Goal: Transaction & Acquisition: Book appointment/travel/reservation

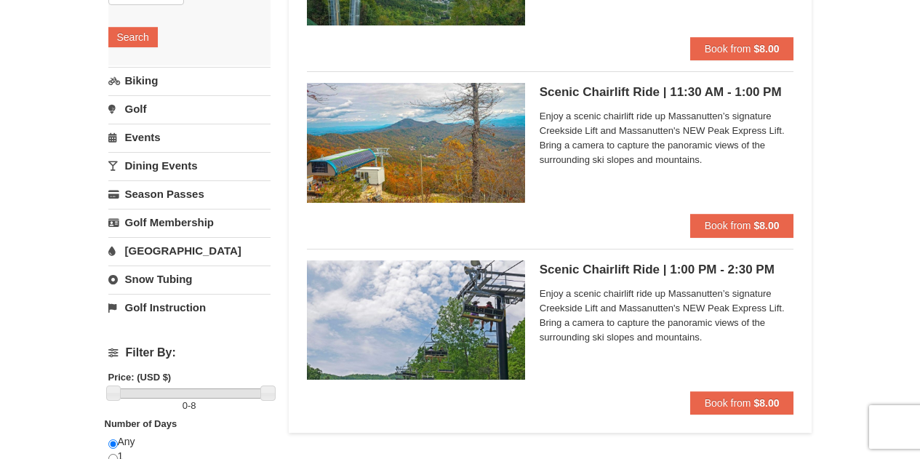
scroll to position [262, 0]
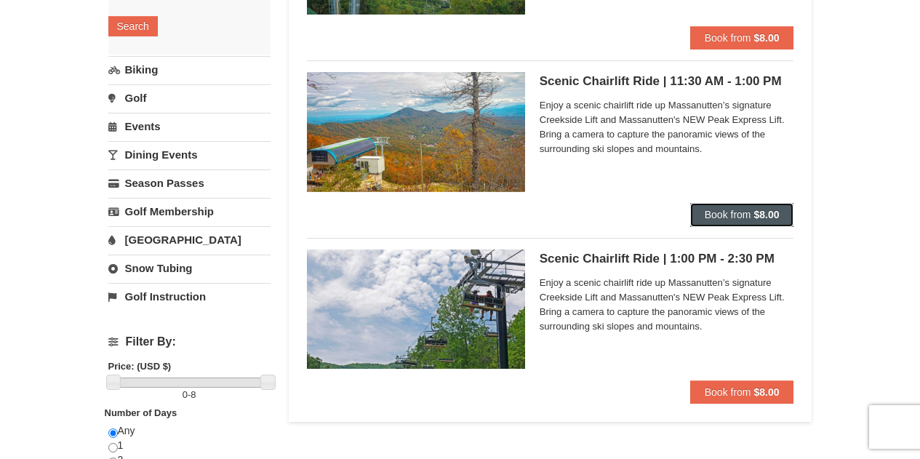
click at [749, 212] on span "Book from" at bounding box center [728, 215] width 47 height 12
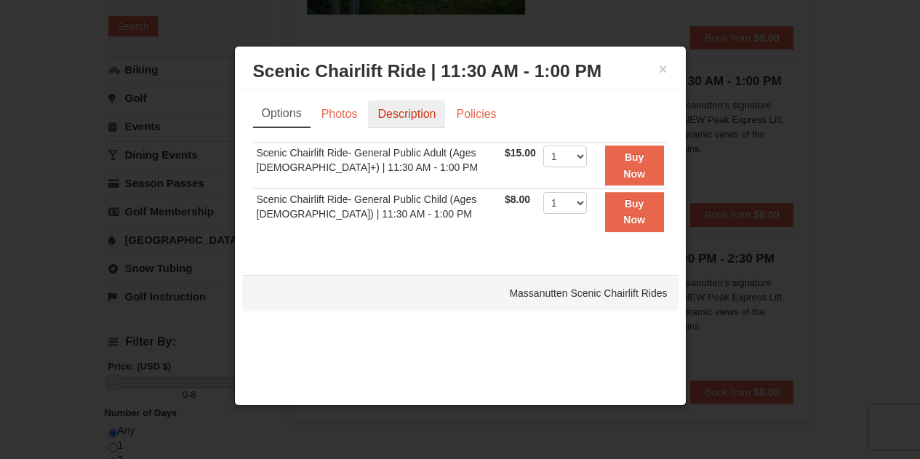
click at [391, 112] on link "Description" at bounding box center [406, 114] width 77 height 28
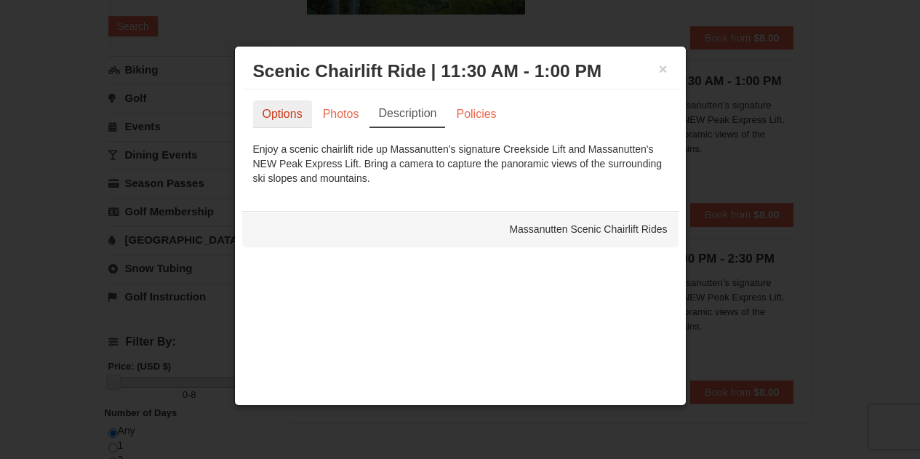
click at [286, 116] on link "Options" at bounding box center [282, 114] width 59 height 28
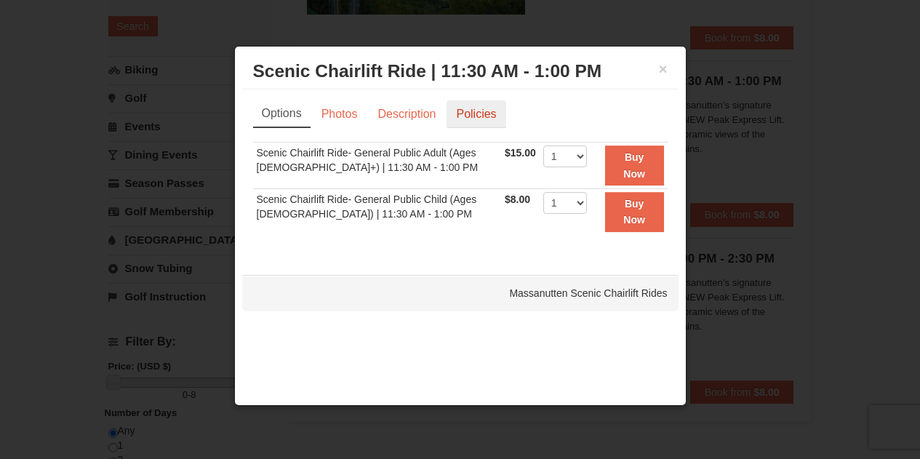
click at [477, 110] on link "Policies" at bounding box center [475, 114] width 59 height 28
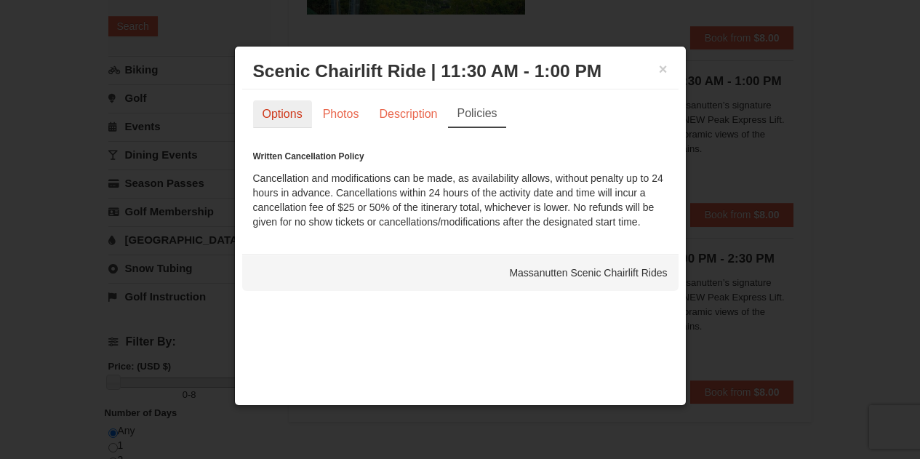
click at [271, 114] on link "Options" at bounding box center [282, 114] width 59 height 28
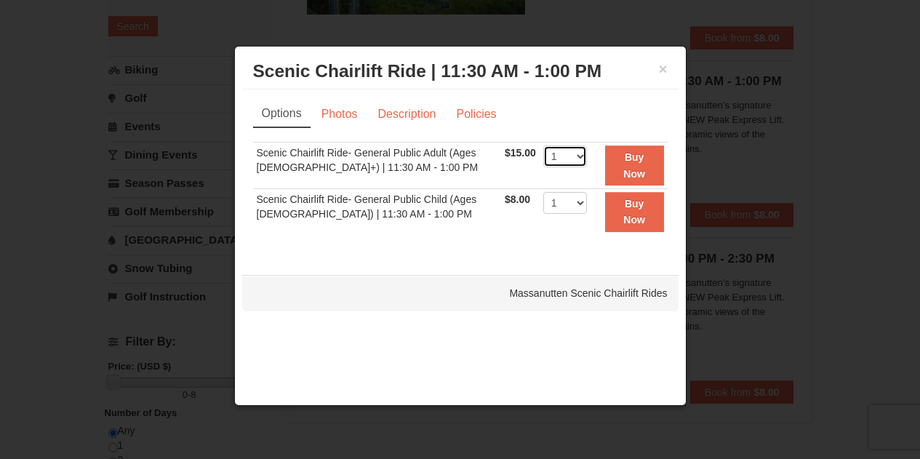
click at [575, 157] on select "1 2 3 4 5 6 7 8 9 10 11 12 13 14 15 16 17 18 19 20 21 22" at bounding box center [565, 156] width 44 height 22
select select "3"
click at [637, 165] on button "Buy Now" at bounding box center [634, 165] width 59 height 40
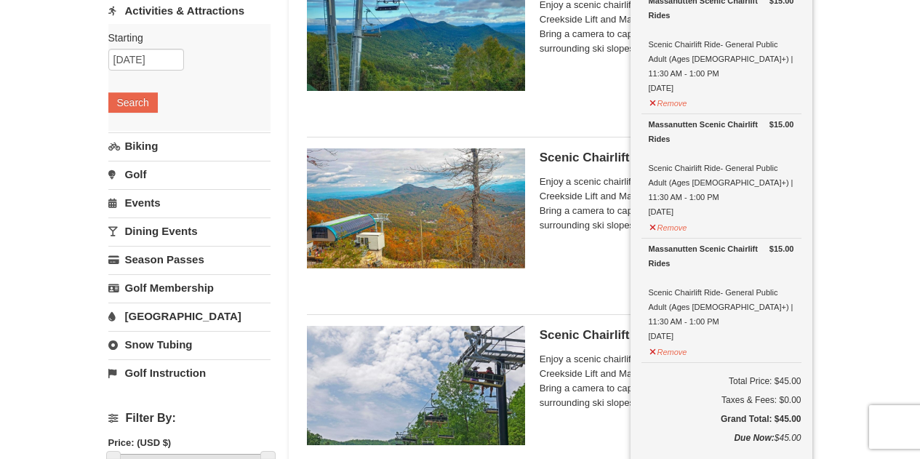
scroll to position [141, 0]
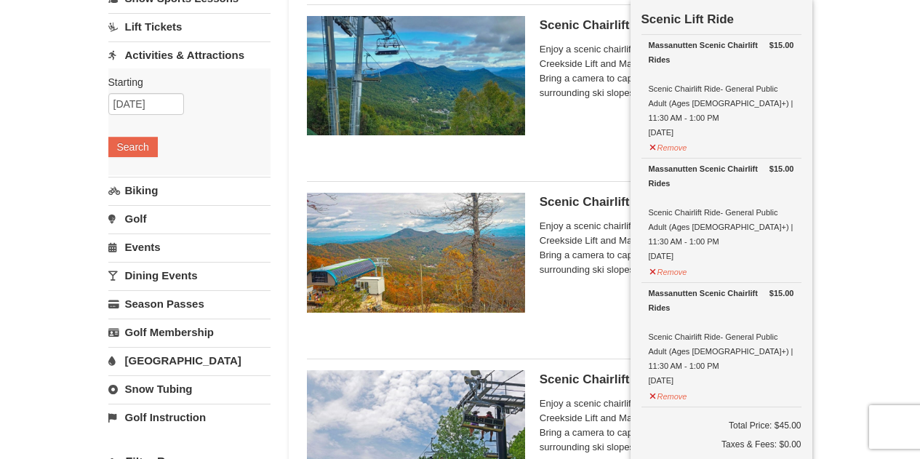
click at [591, 142] on div "Scenic Chairlift Ride | 10:00 AM - 11:30 AM Massanutten Scenic Chairlift Rides …" at bounding box center [666, 81] width 254 height 131
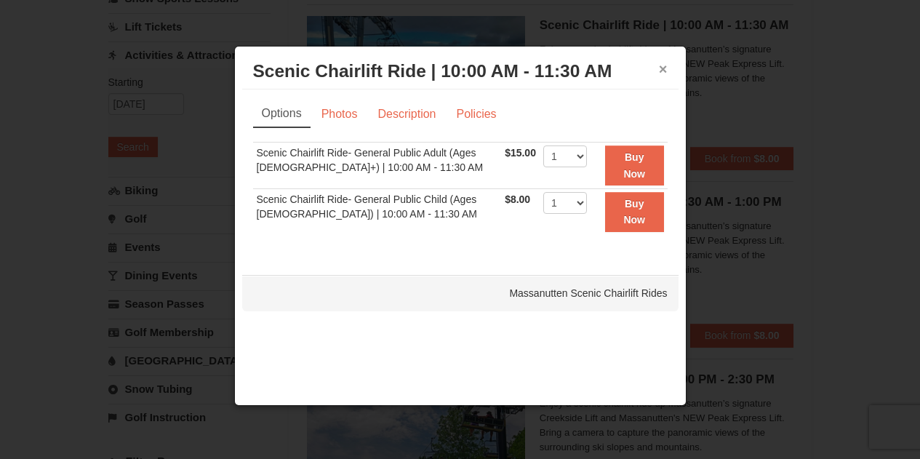
click at [665, 73] on button "×" at bounding box center [663, 69] width 9 height 15
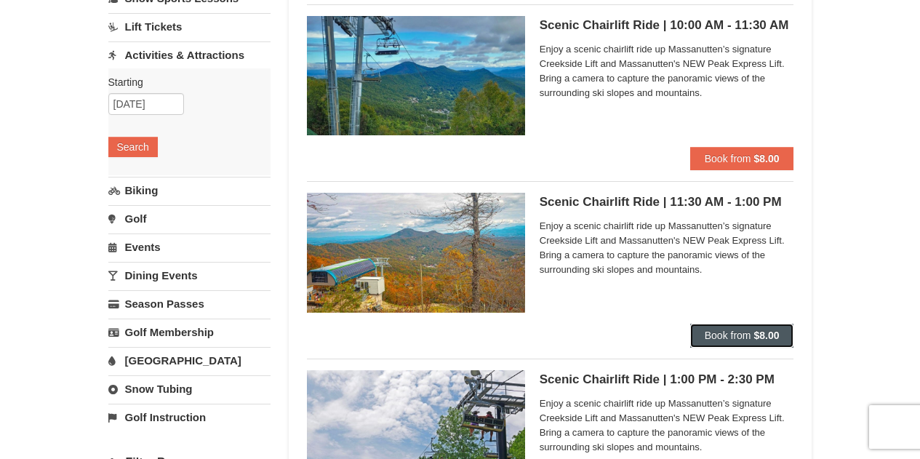
click at [755, 336] on strong "$8.00" at bounding box center [765, 335] width 25 height 12
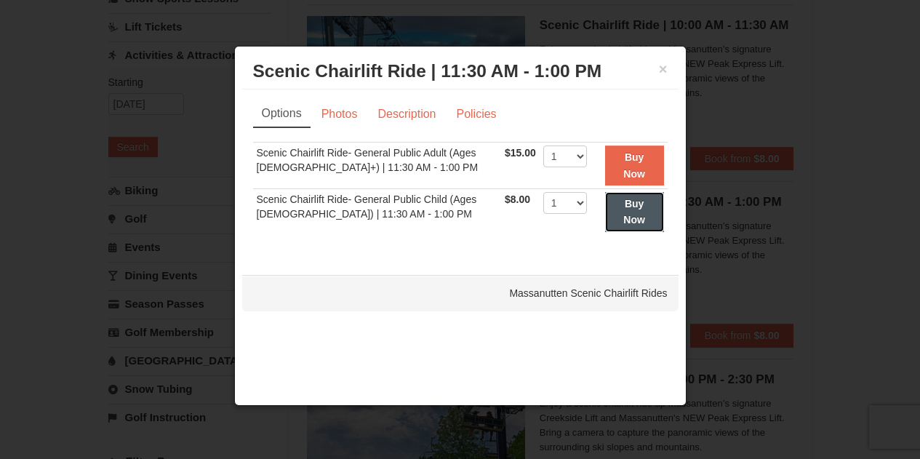
click at [647, 211] on button "Buy Now" at bounding box center [634, 212] width 59 height 40
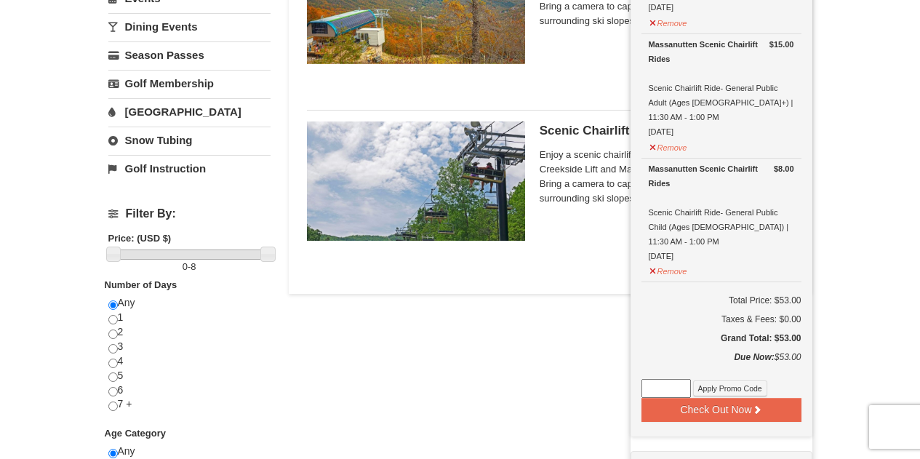
scroll to position [407, 0]
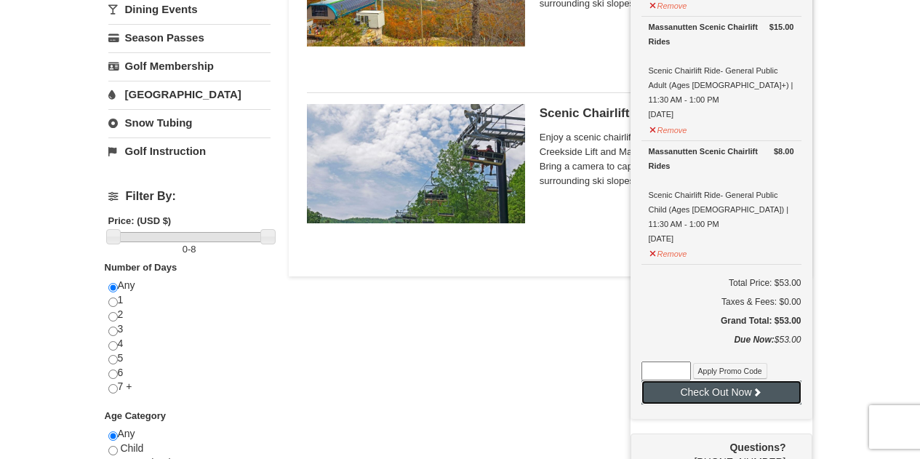
click at [717, 380] on button "Check Out Now" at bounding box center [721, 391] width 160 height 23
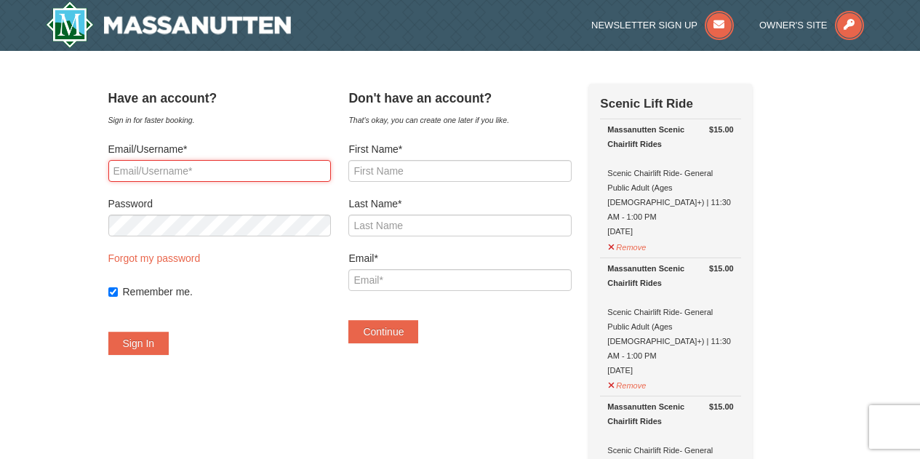
click at [228, 176] on input "Email/Username*" at bounding box center [219, 171] width 222 height 22
type input "deeortiz8@gmail.com"
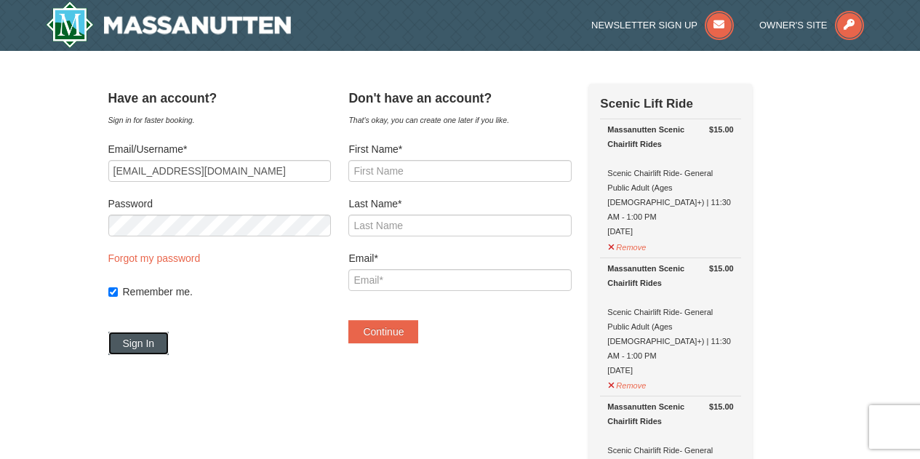
click at [169, 342] on button "Sign In" at bounding box center [138, 343] width 61 height 23
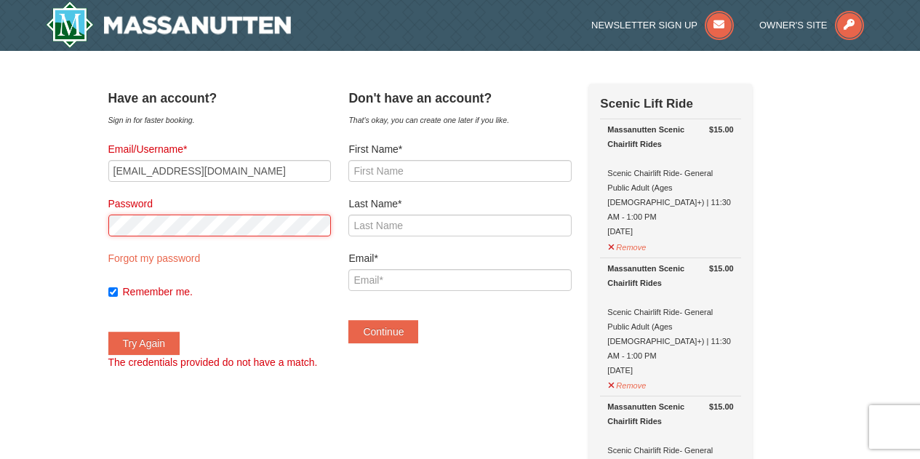
click at [108, 332] on button "Try Again" at bounding box center [144, 343] width 72 height 23
click at [168, 262] on link "Forgot my password" at bounding box center [154, 258] width 92 height 12
type input "deeortiz8@gmail.com"
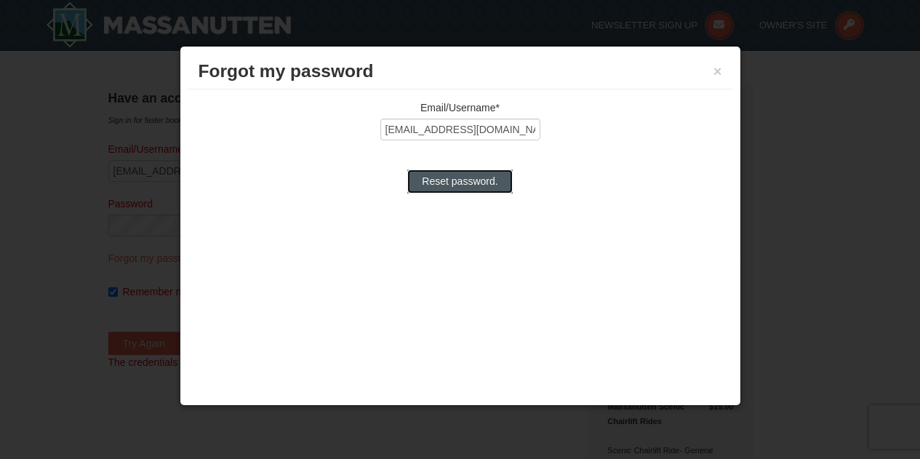
click at [468, 182] on input "Reset password." at bounding box center [459, 180] width 105 height 23
type input "Processing..."
type input "deeortiz8@gmail.com"
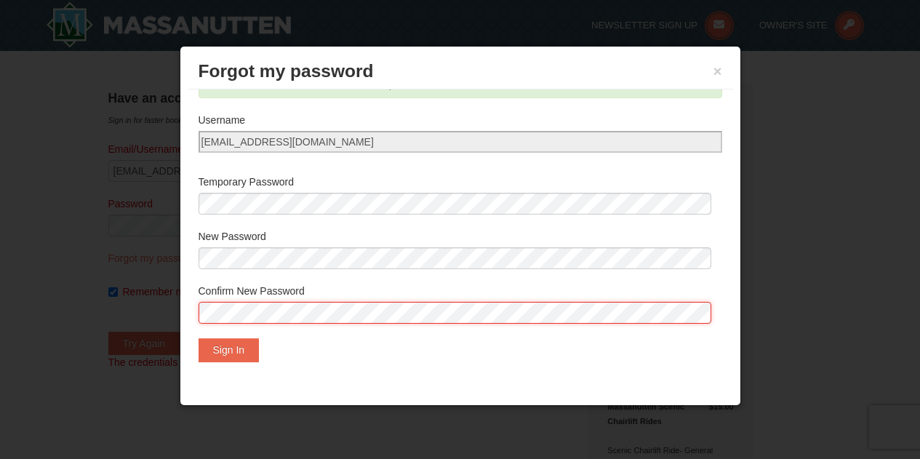
scroll to position [47, 0]
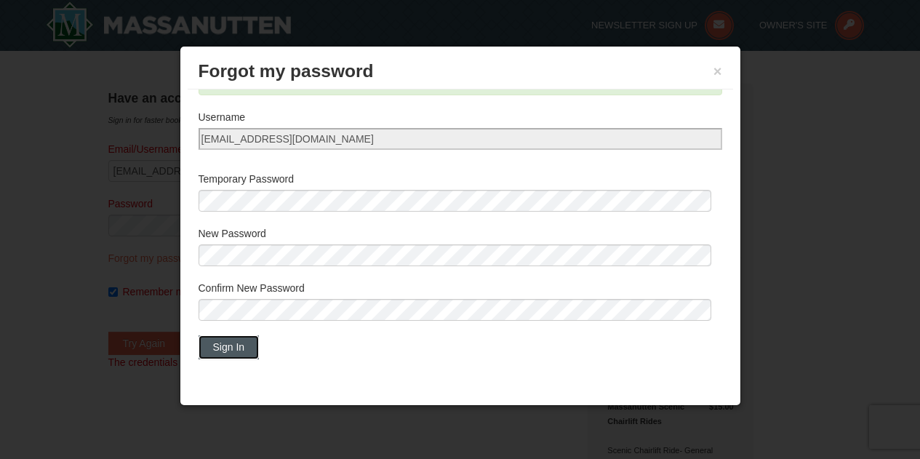
click at [221, 354] on button "Sign In" at bounding box center [228, 346] width 61 height 23
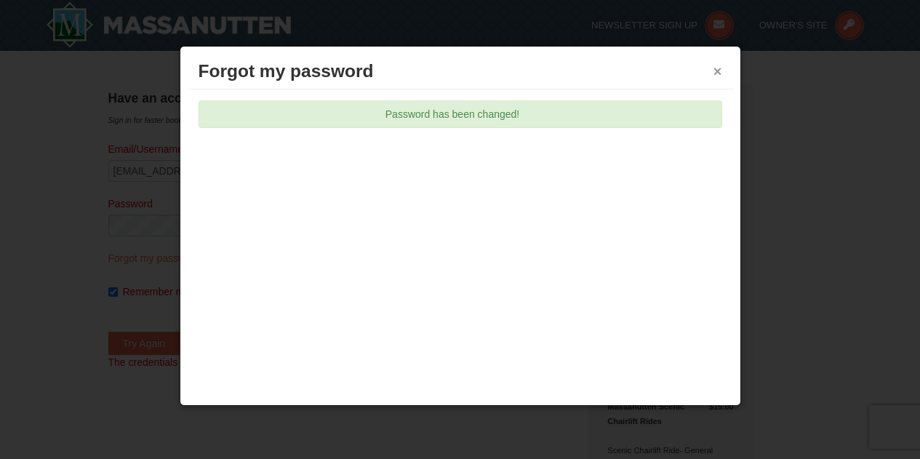
click at [714, 73] on button "×" at bounding box center [717, 71] width 9 height 15
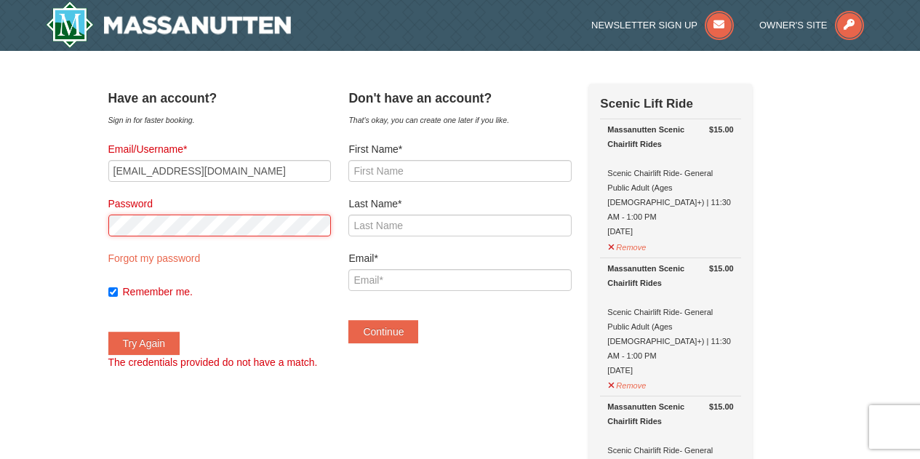
click at [108, 332] on button "Try Again" at bounding box center [144, 343] width 72 height 23
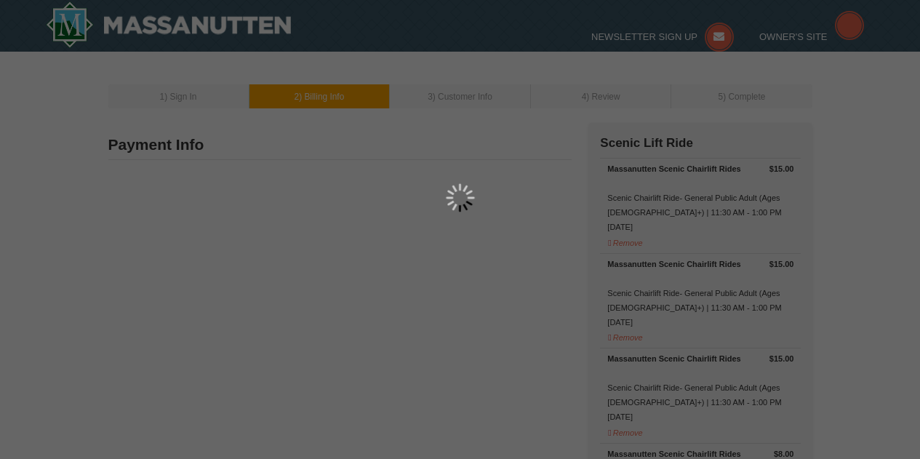
type input "[STREET_ADDRESS]"
type input "Lorton"
type input "22079"
type input "703"
type input "843"
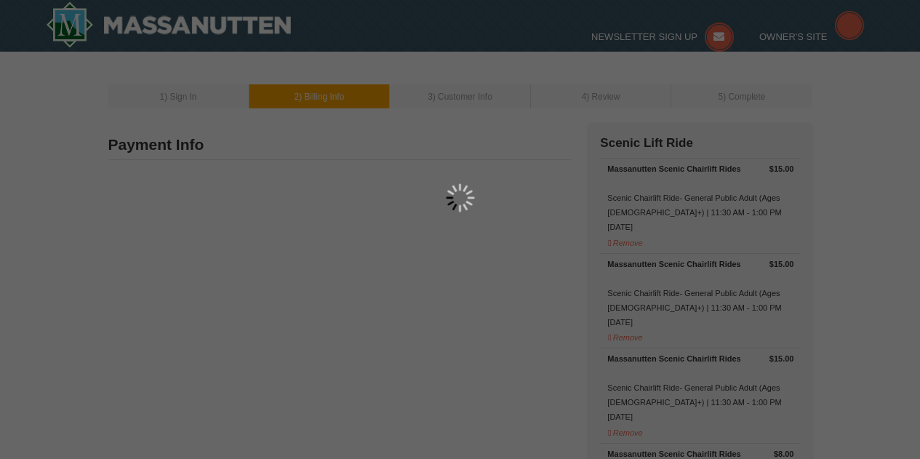
type input "5287"
type input "Deeortiz8@gmail.com"
select select "VA"
select select "10"
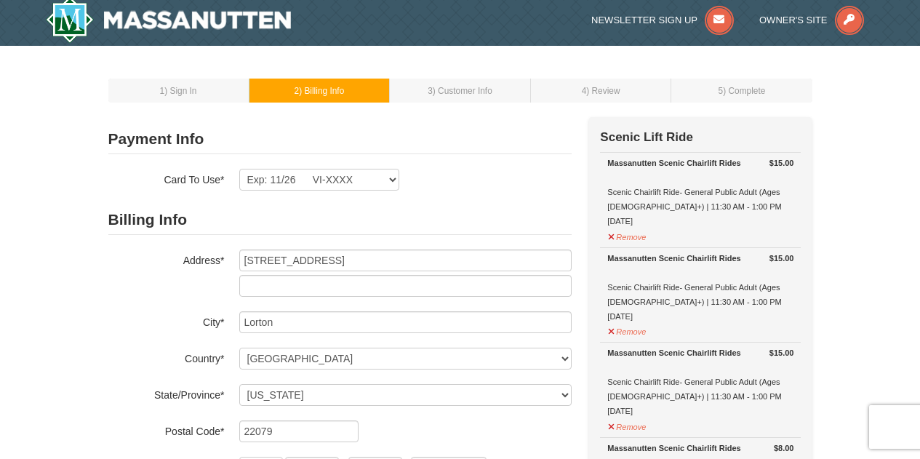
scroll to position [6, 0]
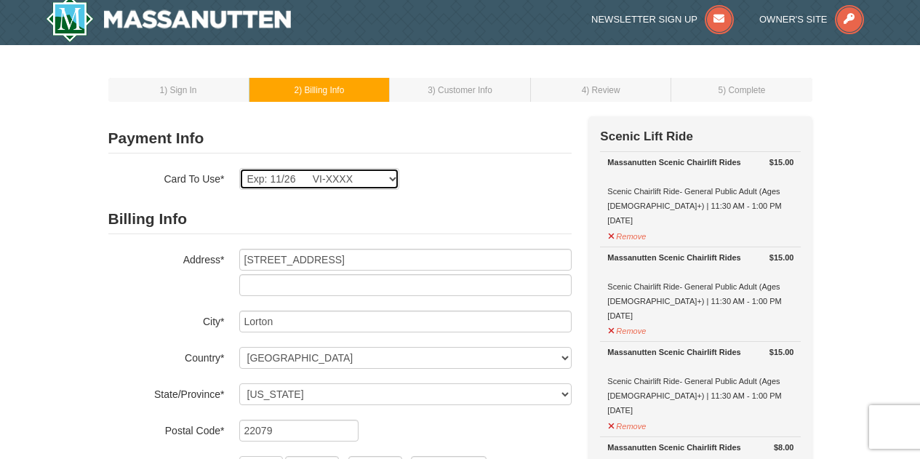
click at [388, 178] on select "Exp: 11/26 VI-XXXX New Card" at bounding box center [319, 179] width 160 height 22
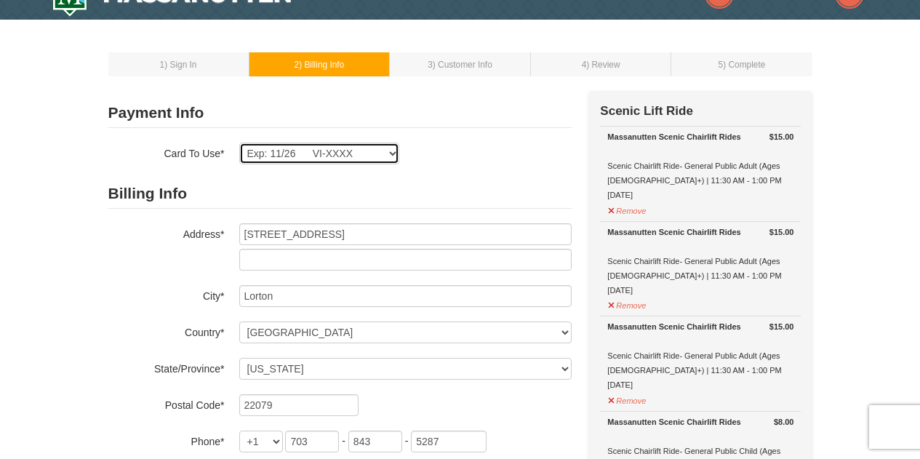
scroll to position [33, 0]
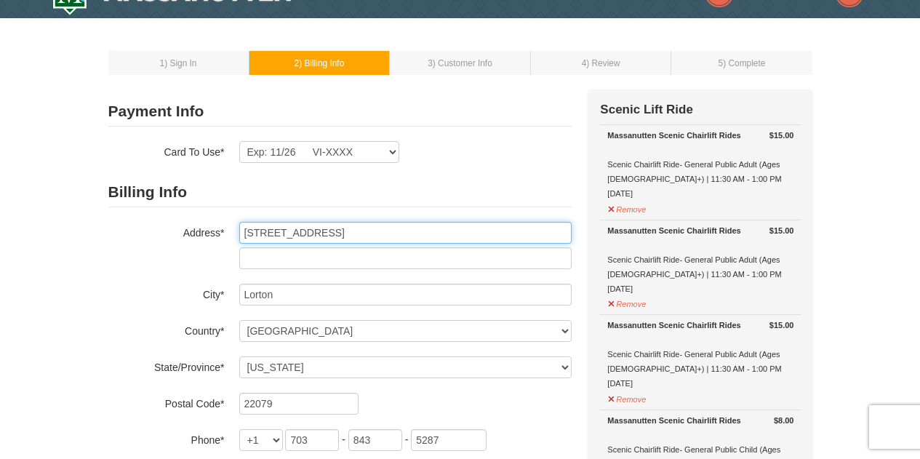
drag, startPoint x: 352, startPoint y: 231, endPoint x: 236, endPoint y: 228, distance: 115.7
click at [263, 228] on input "7665 Summerhill Ct" at bounding box center [405, 233] width 332 height 22
click at [230, 227] on div "Address* 7665 Summerhill Ct" at bounding box center [339, 245] width 463 height 47
drag, startPoint x: 375, startPoint y: 233, endPoint x: 172, endPoint y: 228, distance: 202.9
click at [172, 228] on div "Address* 7665 Summerhill Ct" at bounding box center [339, 245] width 463 height 47
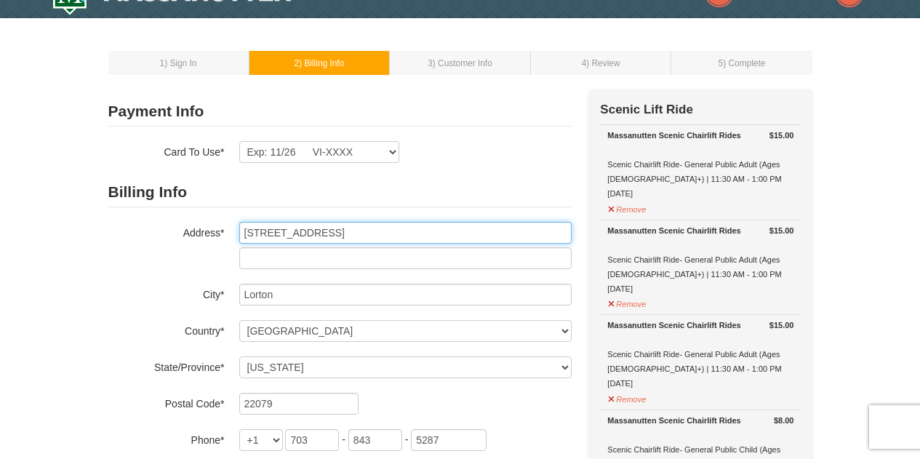
type input "3340 Broker Lane"
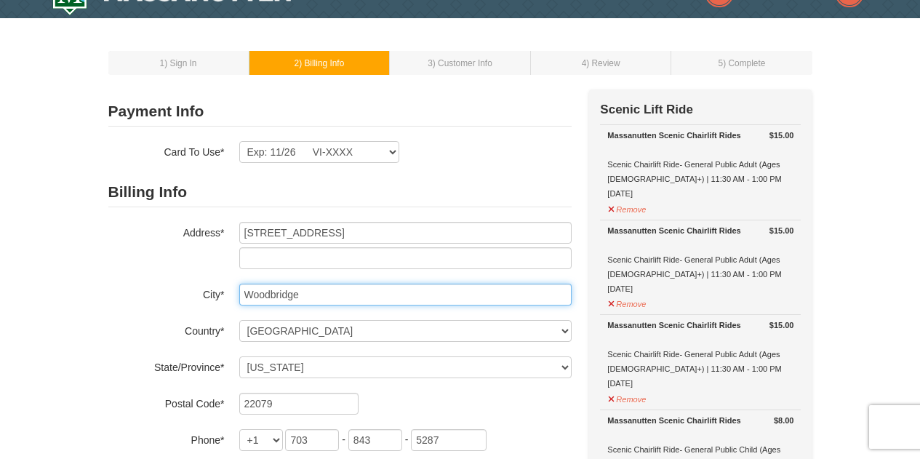
type input "Woodbridge"
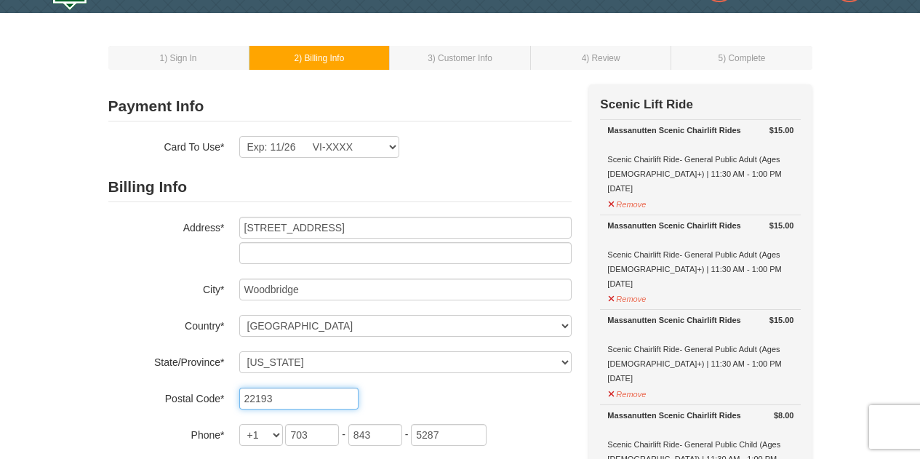
scroll to position [37, 0]
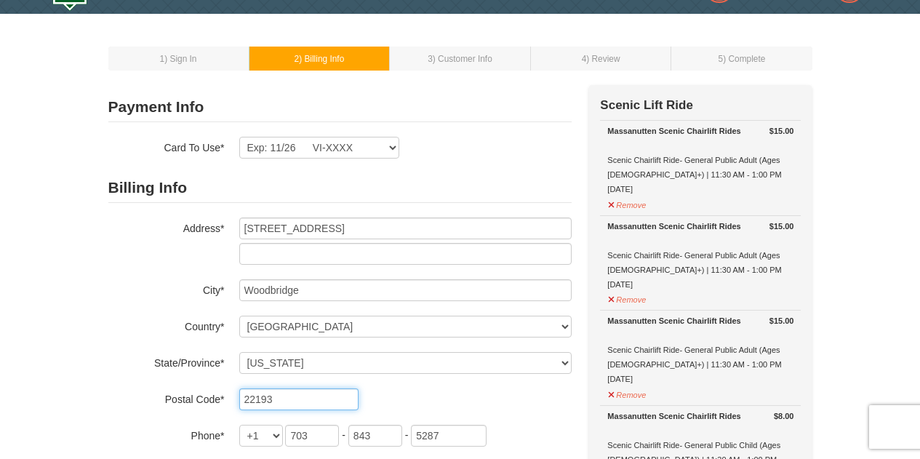
type input "22193"
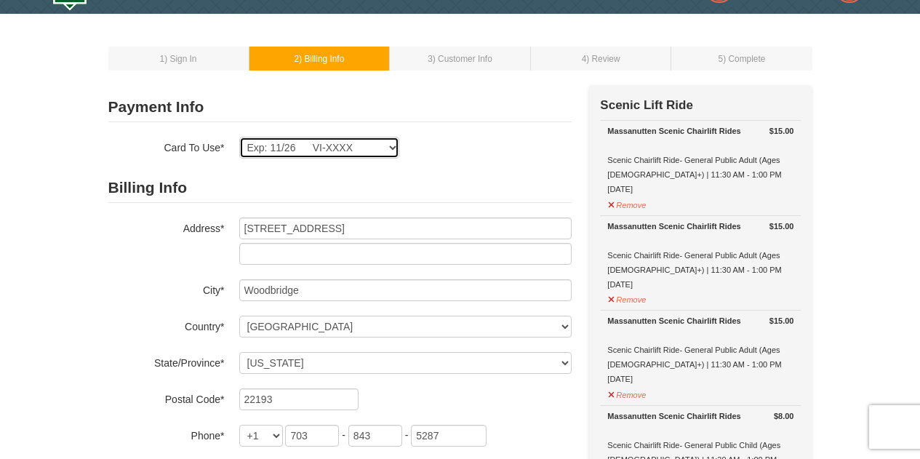
click at [371, 147] on select "Exp: 11/26 VI-XXXX New Card" at bounding box center [319, 148] width 160 height 22
select select
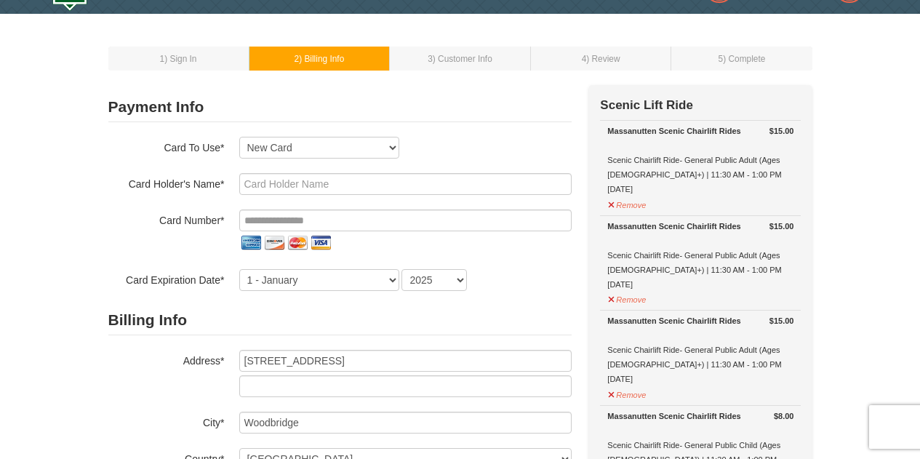
scroll to position [40, 0]
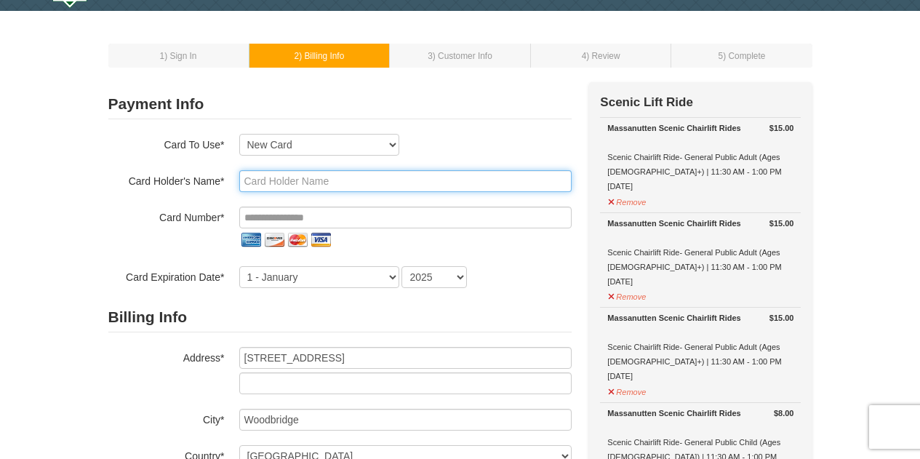
click at [278, 179] on input "text" at bounding box center [405, 181] width 332 height 22
type input "4000222031790415"
drag, startPoint x: 311, startPoint y: 188, endPoint x: 206, endPoint y: 182, distance: 105.5
click at [206, 182] on div "Card Holder's Name* 4000222031790415" at bounding box center [339, 181] width 463 height 22
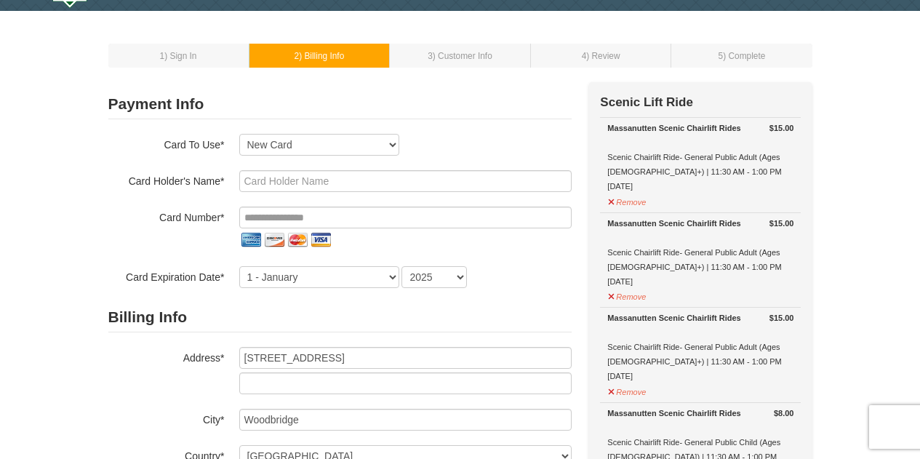
click at [261, 211] on div "Card Holder's Name* Card Number* Card Expiration Date* 1 - January 2 - February…" at bounding box center [339, 229] width 463 height 118
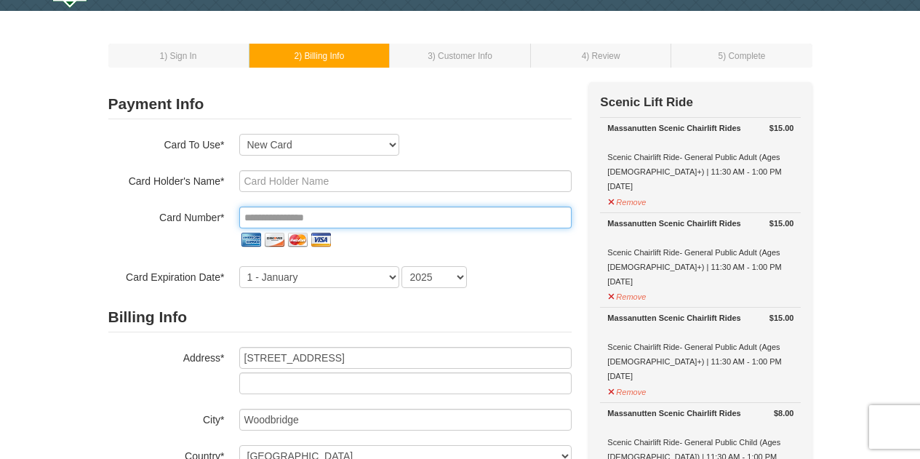
click at [262, 212] on input "tel" at bounding box center [405, 217] width 332 height 22
paste input "**********"
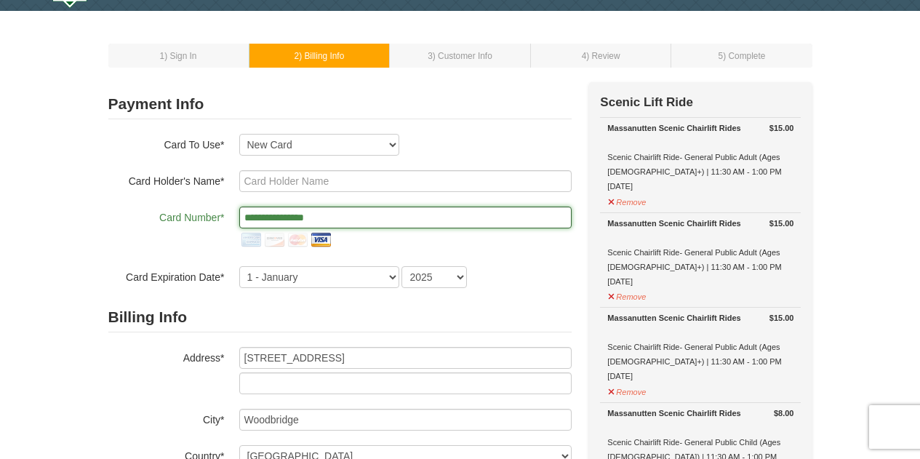
type input "**********"
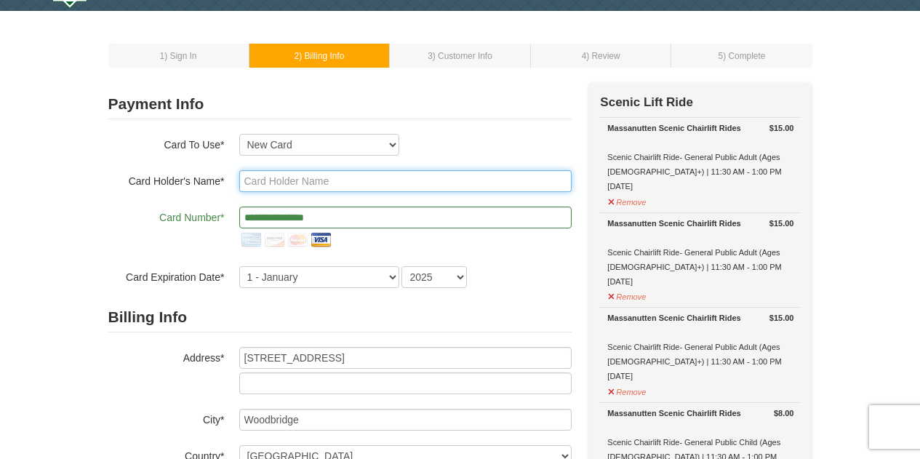
click at [274, 178] on input "text" at bounding box center [405, 181] width 332 height 22
type input "Dee Palacios"
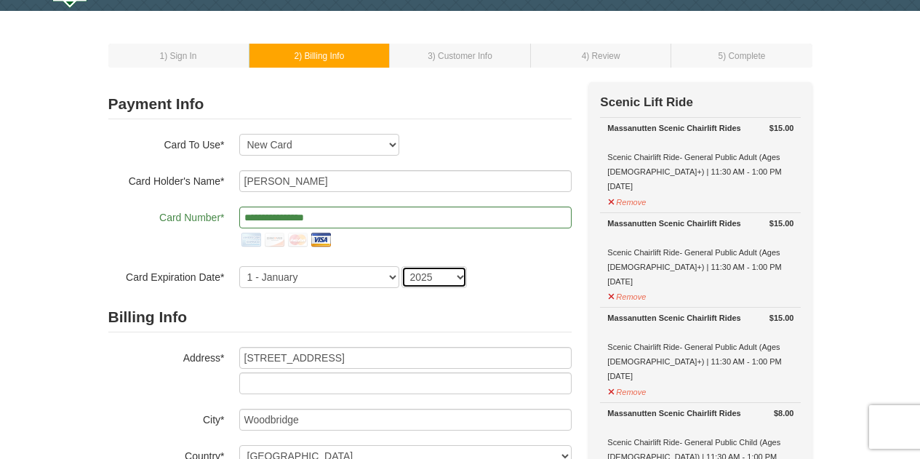
click at [414, 276] on select "2025 2026 2027 2028 2029 2030 2031 2032 2033 2034" at bounding box center [433, 277] width 65 height 22
select select "2027"
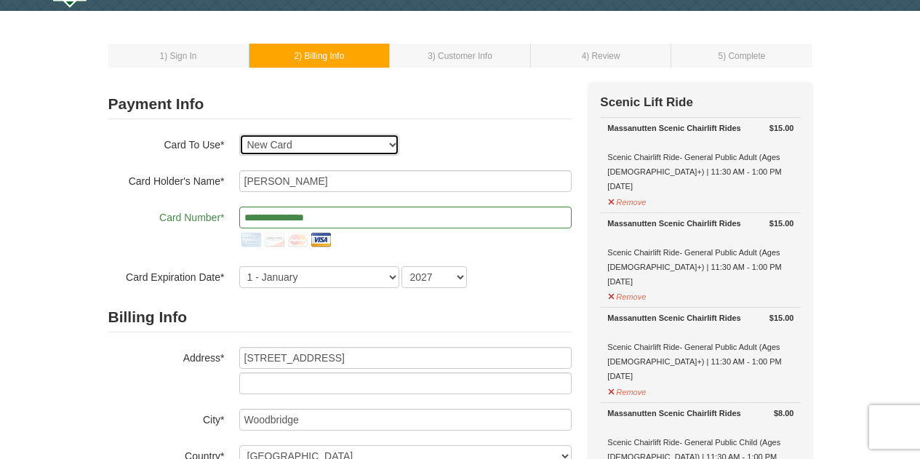
click at [382, 145] on select "Exp: 11/26 VI-XXXX New Card" at bounding box center [319, 145] width 160 height 22
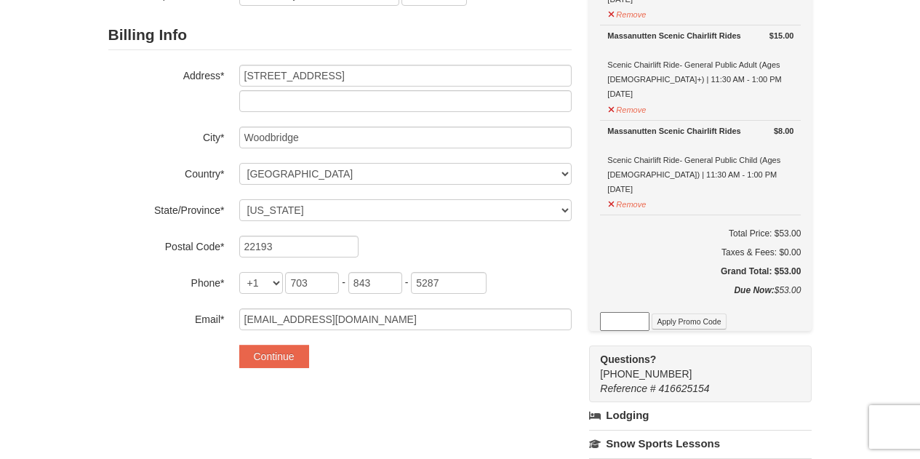
scroll to position [337, 0]
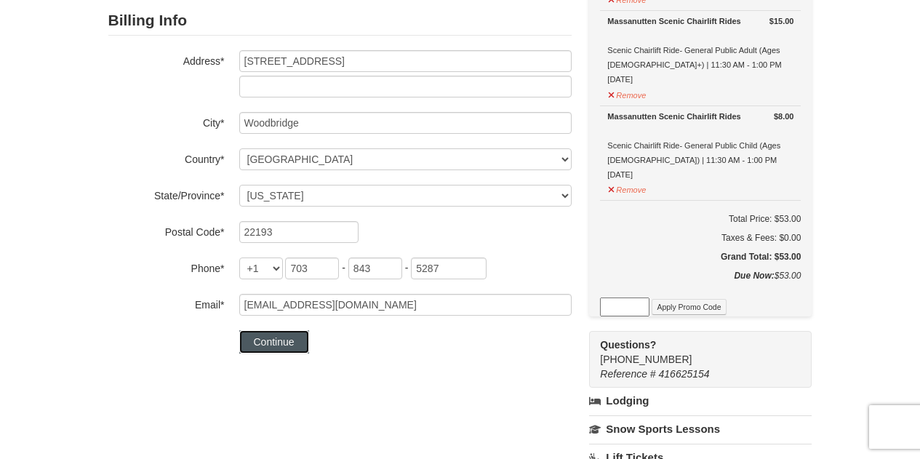
click at [275, 348] on button "Continue" at bounding box center [274, 341] width 70 height 23
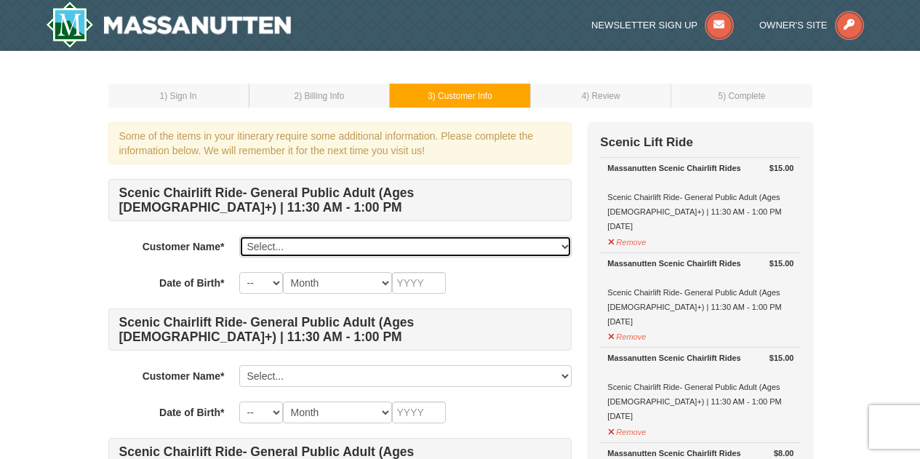
click at [393, 251] on select "Select... Dee Palacios Add New..." at bounding box center [405, 247] width 332 height 22
select select "22719855"
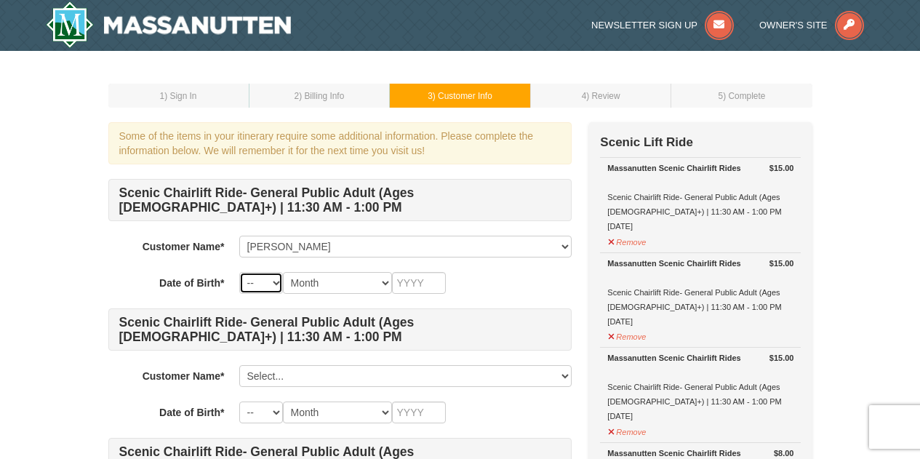
click at [260, 285] on select "-- 01 02 03 04 05 06 07 08 09 10 11 12 13 14 15 16 17 18 19 20 21 22 23 24 25 2…" at bounding box center [261, 283] width 44 height 22
click at [318, 284] on select "Month January February March April May June July August September October Novem…" at bounding box center [337, 283] width 109 height 22
click at [265, 278] on select "-- 01 02 03 04 05 06 07 08 09 10 11 12 13 14 15 16 17 18 19 20 21 22 23 24 25 2…" at bounding box center [261, 283] width 44 height 22
select select "31"
click at [337, 281] on select "Month January February March April May June July August September October Novem…" at bounding box center [337, 283] width 109 height 22
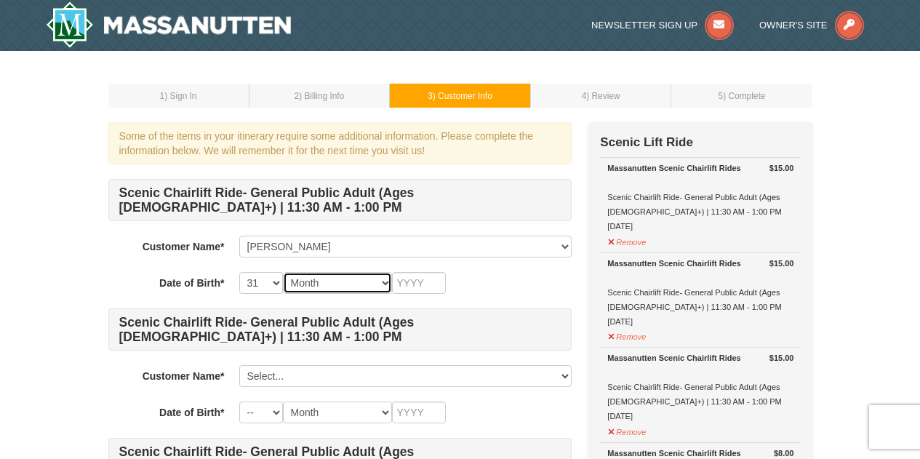
select select "08"
click at [416, 284] on input "text" at bounding box center [419, 283] width 54 height 22
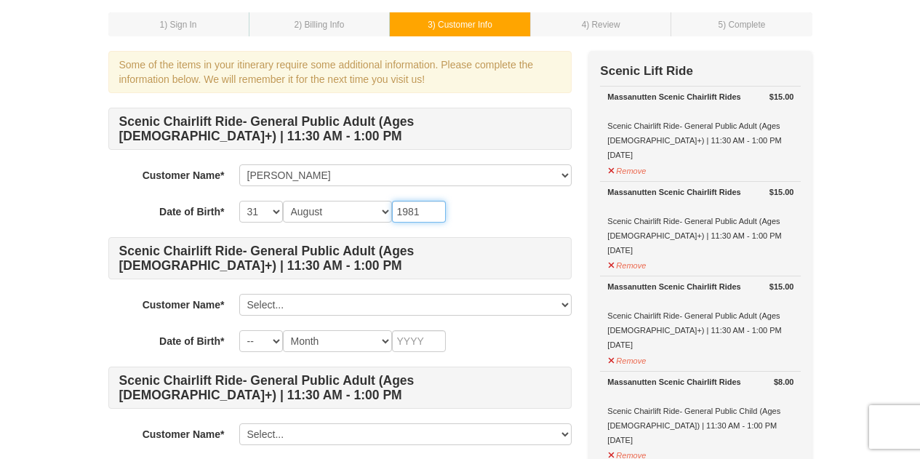
scroll to position [152, 0]
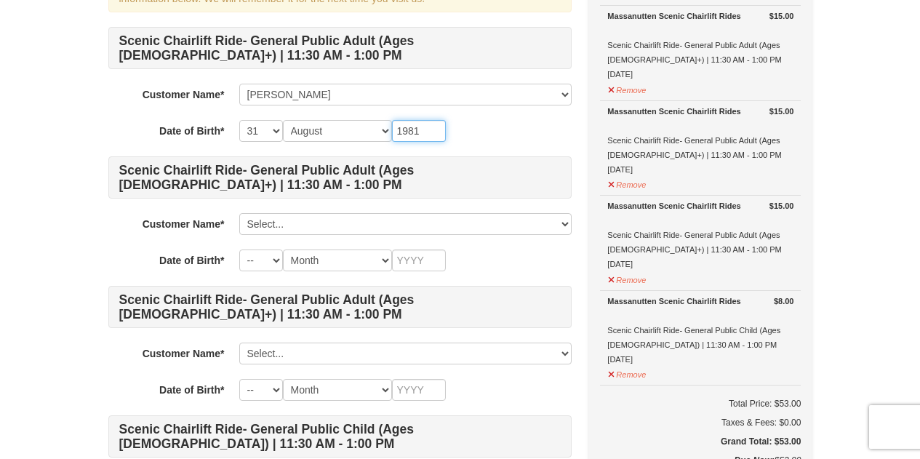
type input "1981"
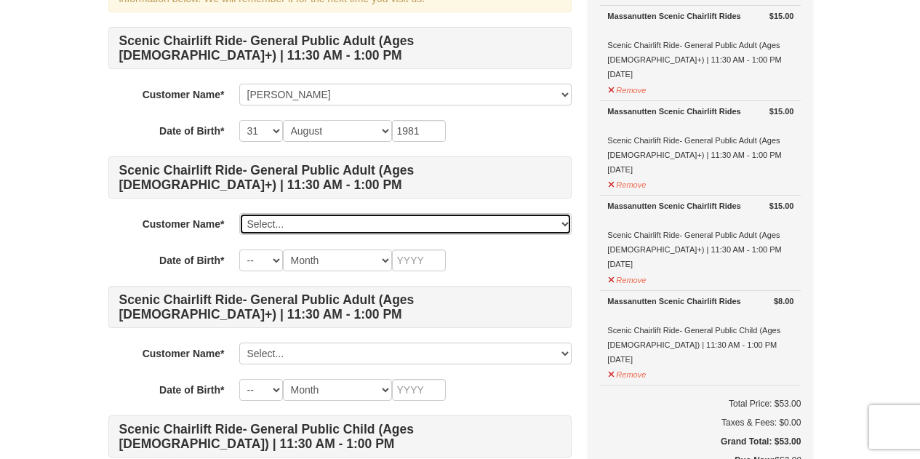
click at [333, 219] on select "Select... Dee Palacios Add New..." at bounding box center [405, 224] width 332 height 22
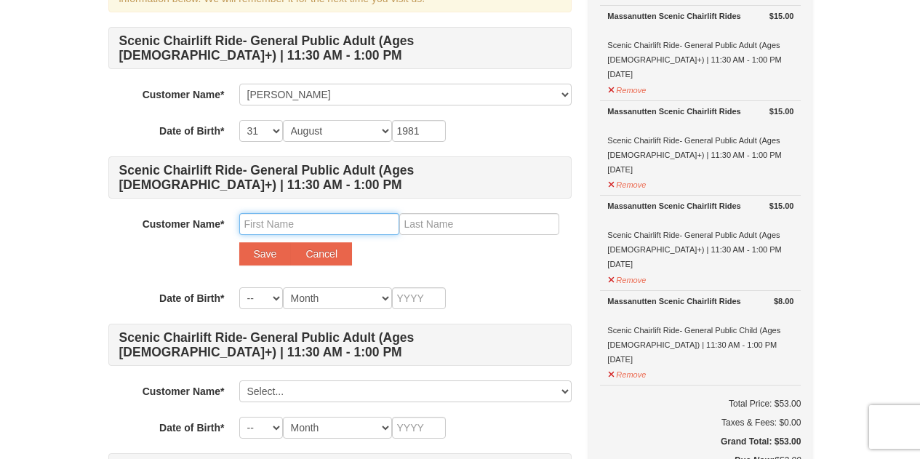
click at [335, 220] on input "text" at bounding box center [319, 224] width 160 height 22
type input "Alfredo"
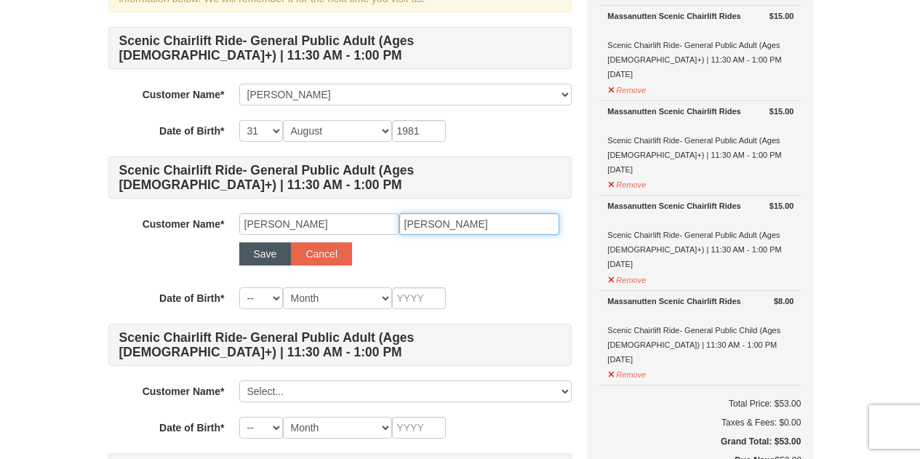
type input "Ortiz"
click at [259, 251] on button "Save" at bounding box center [265, 253] width 52 height 23
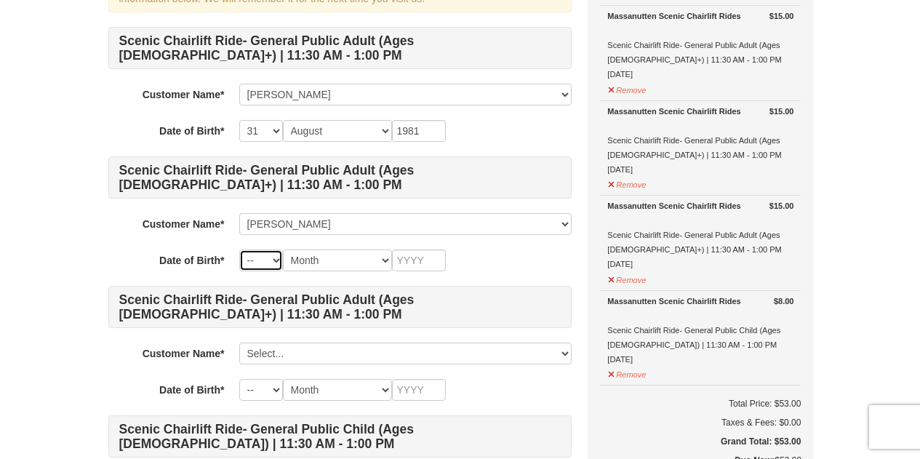
click at [249, 259] on select "-- 01 02 03 04 05 06 07 08 09 10 11 12 13 14 15 16 17 18 19 20 21 22 23 24 25 2…" at bounding box center [261, 260] width 44 height 22
select select "12"
click at [313, 259] on select "Month January February March April May June July August September October Novem…" at bounding box center [337, 260] width 109 height 22
select select "10"
click at [415, 260] on input "text" at bounding box center [419, 260] width 54 height 22
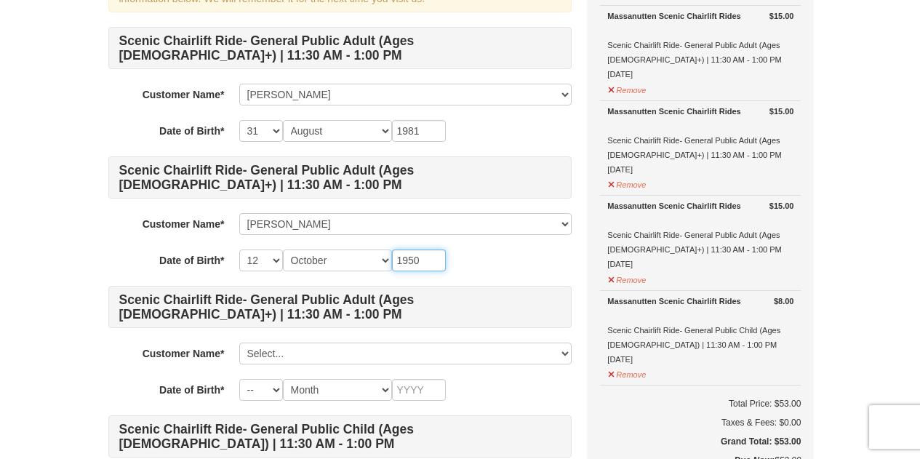
type input "1950"
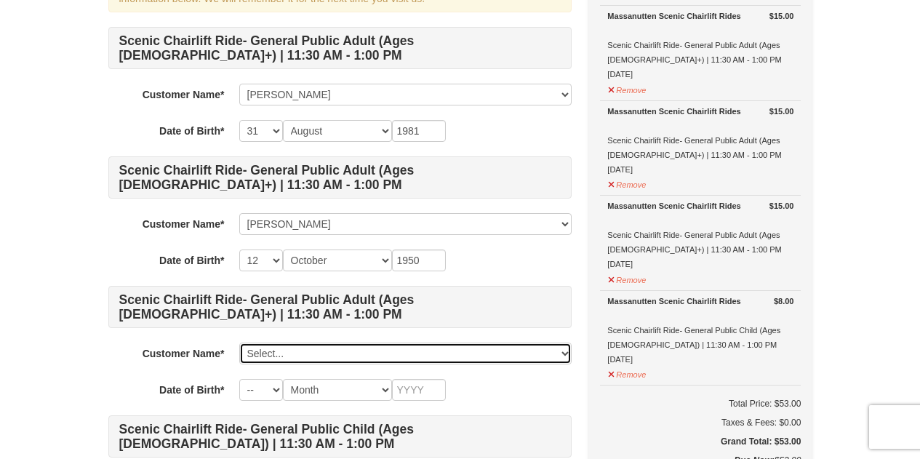
click at [297, 353] on select "Select... Dee Palacios Alfredo Ortiz Add New..." at bounding box center [405, 353] width 332 height 22
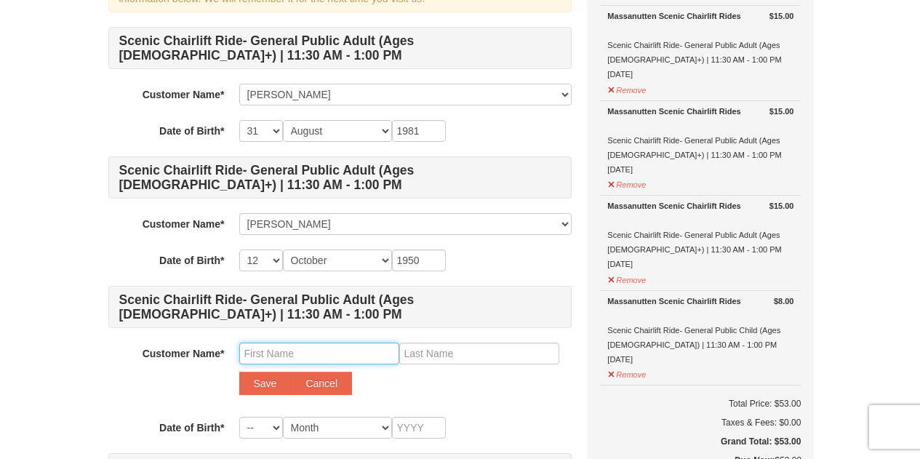
click at [302, 350] on input "text" at bounding box center [319, 353] width 160 height 22
type input "Maria"
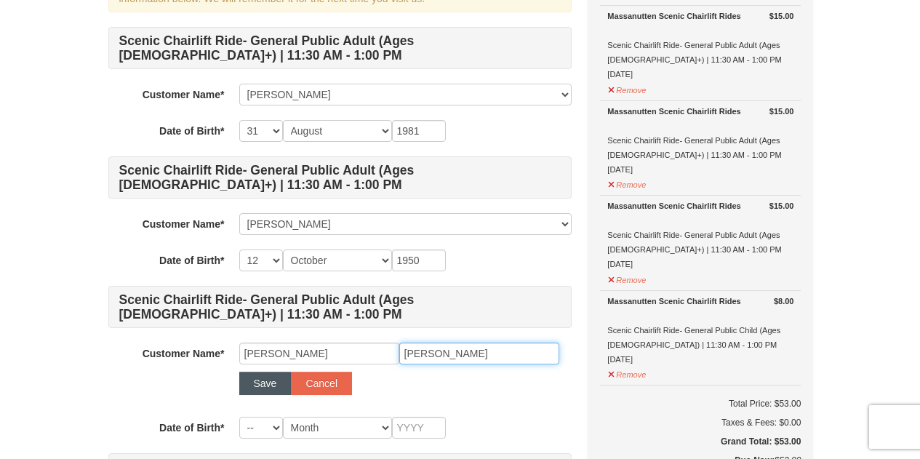
type input "Ortiz"
click at [257, 388] on button "Save" at bounding box center [265, 383] width 52 height 23
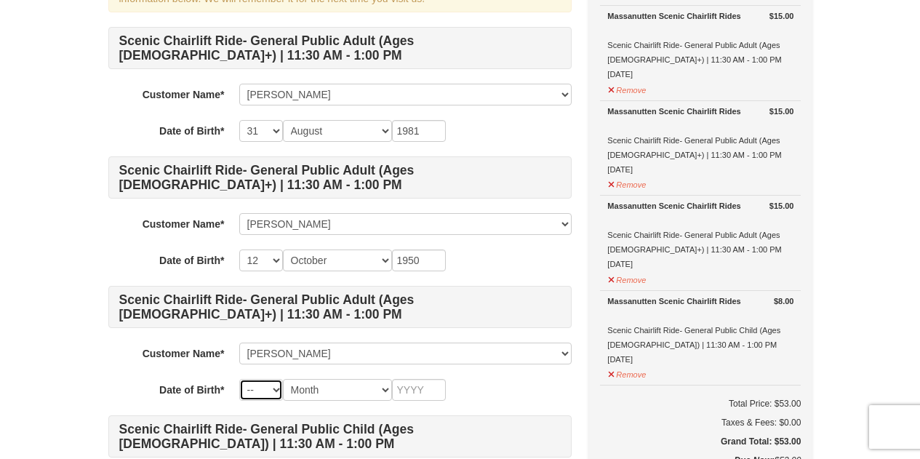
click at [264, 392] on select "-- 01 02 03 04 05 06 07 08 09 10 11 12 13 14 15 16 17 18 19 20 21 22 23 24 25 2…" at bounding box center [261, 390] width 44 height 22
select select "25"
click at [305, 388] on select "Month January February March April May June July August September October Novem…" at bounding box center [337, 390] width 109 height 22
select select "03"
click at [399, 382] on input "text" at bounding box center [419, 390] width 54 height 22
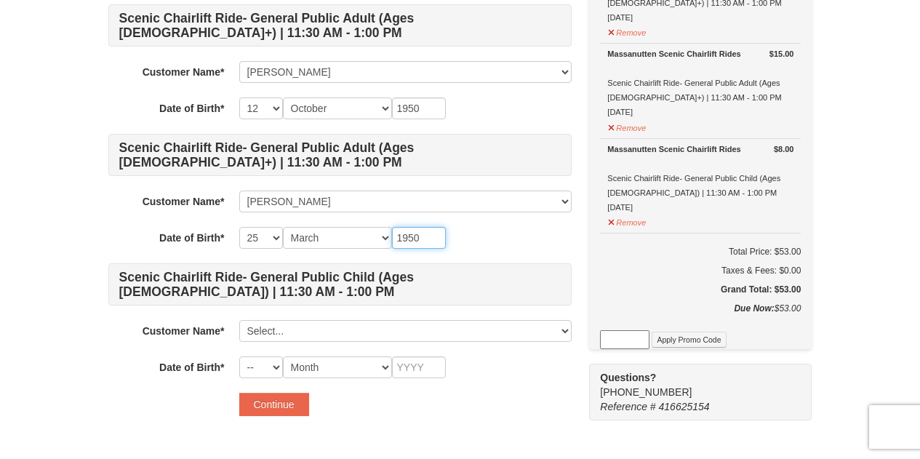
scroll to position [346, 0]
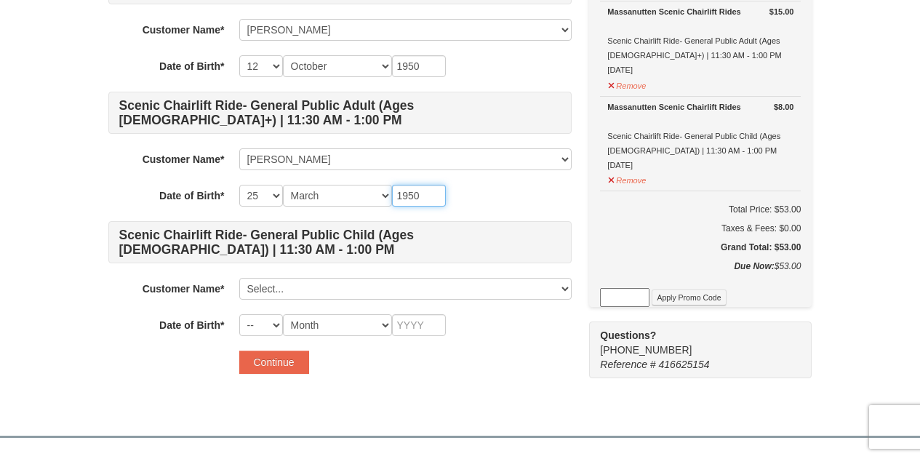
type input "1950"
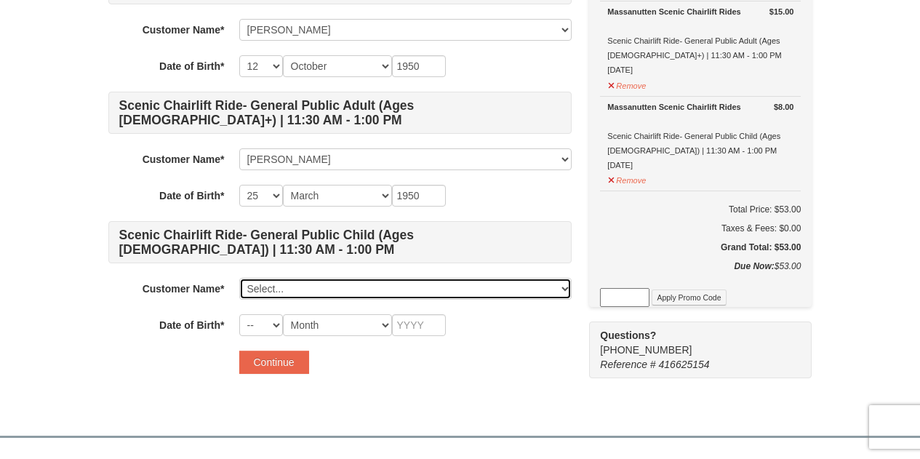
click at [284, 287] on select "Select... Dee Palacios Alfredo Ortiz Maria Ortiz Add New..." at bounding box center [405, 289] width 332 height 22
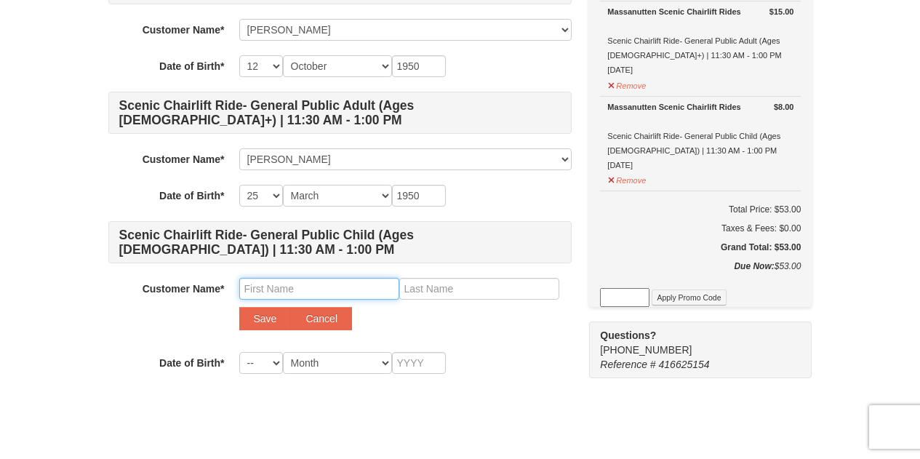
click at [284, 286] on input "text" at bounding box center [319, 289] width 160 height 22
type input "Leo"
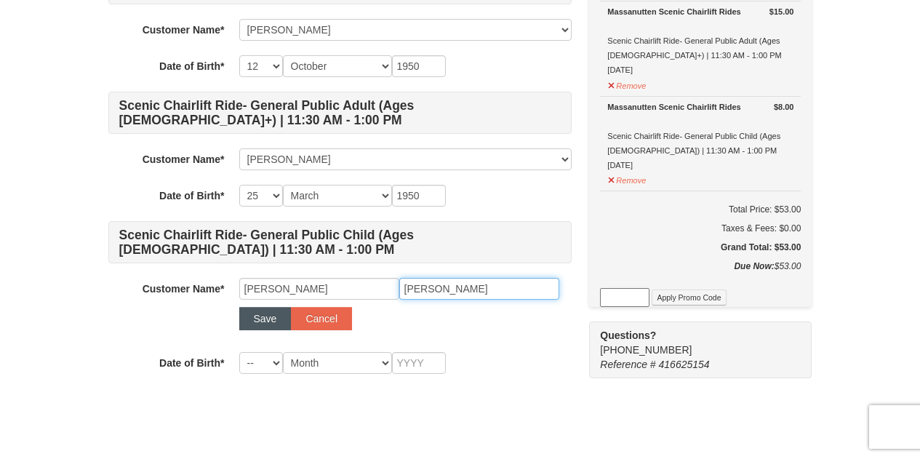
type input "Palacios"
click at [252, 314] on button "Save" at bounding box center [265, 318] width 52 height 23
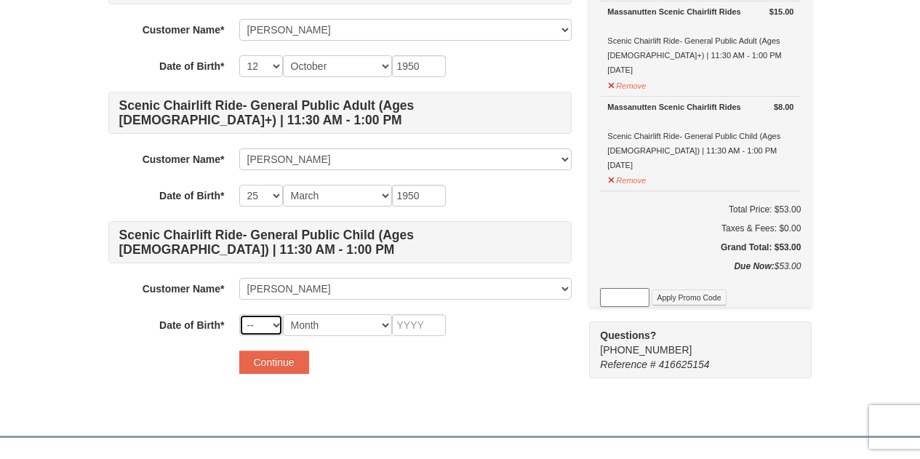
click at [273, 323] on select "-- 01 02 03 04 05 06 07 08 09 10 11 12 13 14 15 16 17 18 19 20 21 22 23 24 25 2…" at bounding box center [261, 325] width 44 height 22
select select "23"
click at [326, 326] on select "Month January February March April May June July August September October Novem…" at bounding box center [337, 325] width 109 height 22
select select "03"
click at [264, 322] on select "-- 01 02 03 04 05 06 07 08 09 10 11 12 13 14 15 16 17 18 19 20 21 22 23 24 25 2…" at bounding box center [261, 325] width 44 height 22
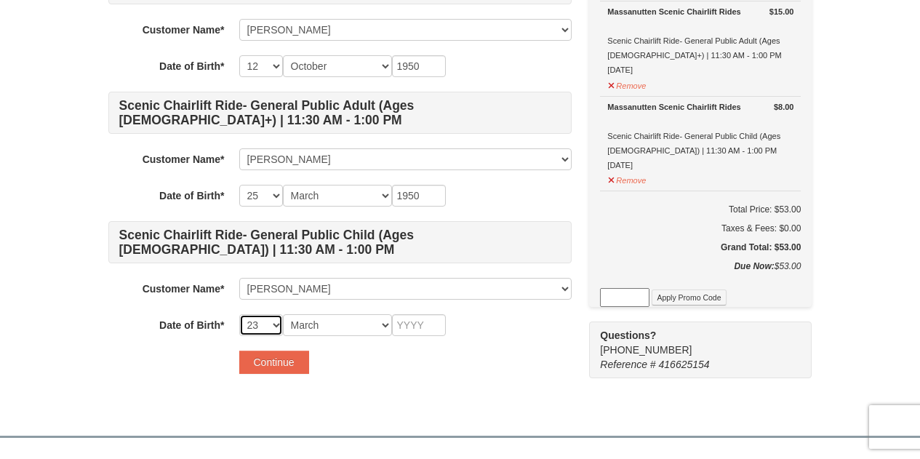
select select "20"
click at [422, 321] on input "text" at bounding box center [419, 325] width 54 height 22
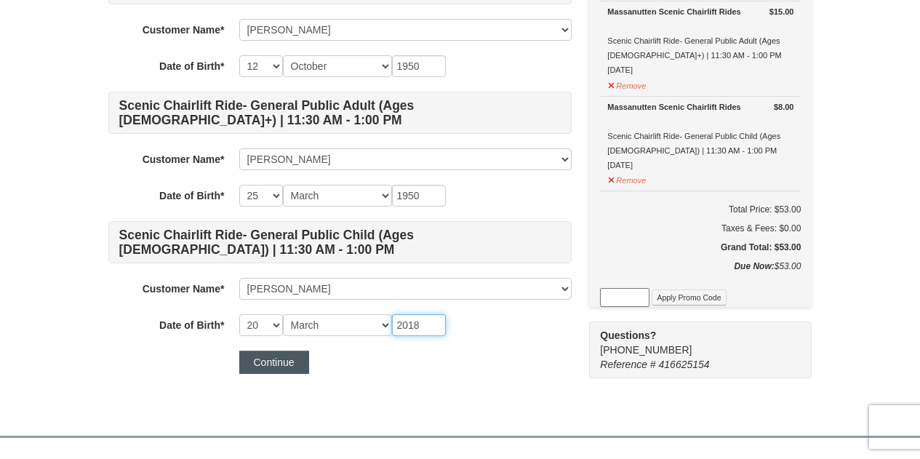
type input "2018"
click at [287, 360] on button "Continue" at bounding box center [274, 361] width 70 height 23
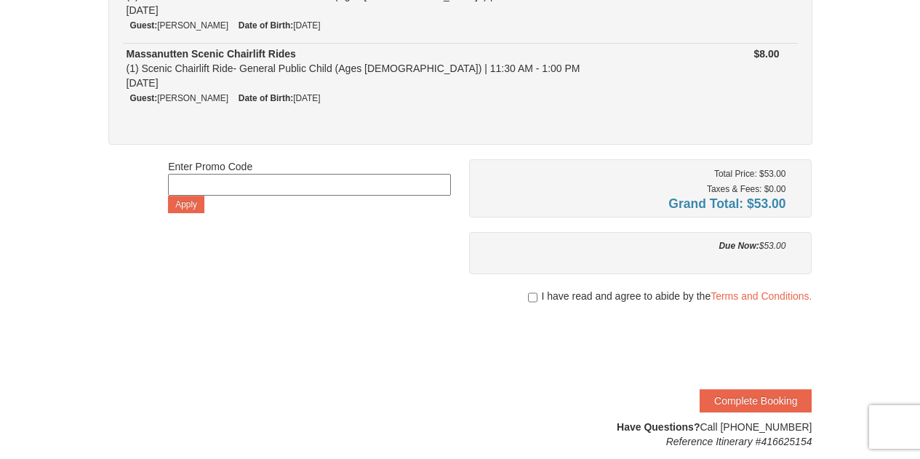
scroll to position [341, 0]
click at [531, 294] on input "checkbox" at bounding box center [532, 298] width 9 height 12
checkbox input "true"
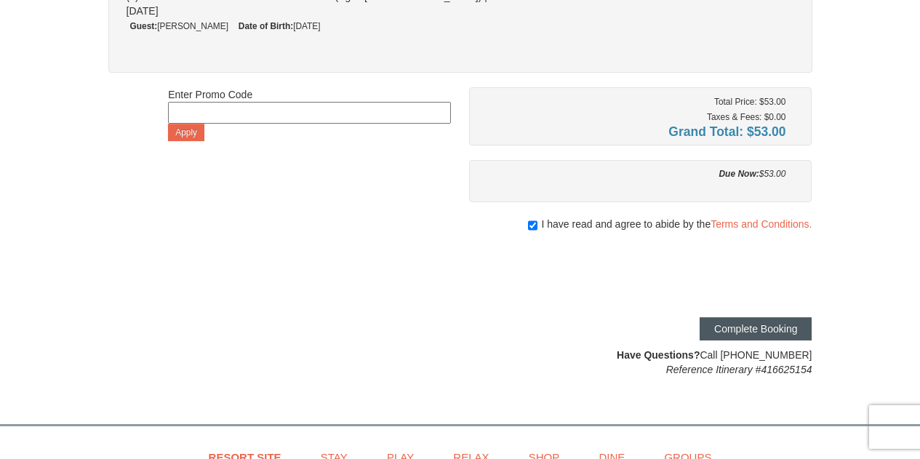
scroll to position [424, 0]
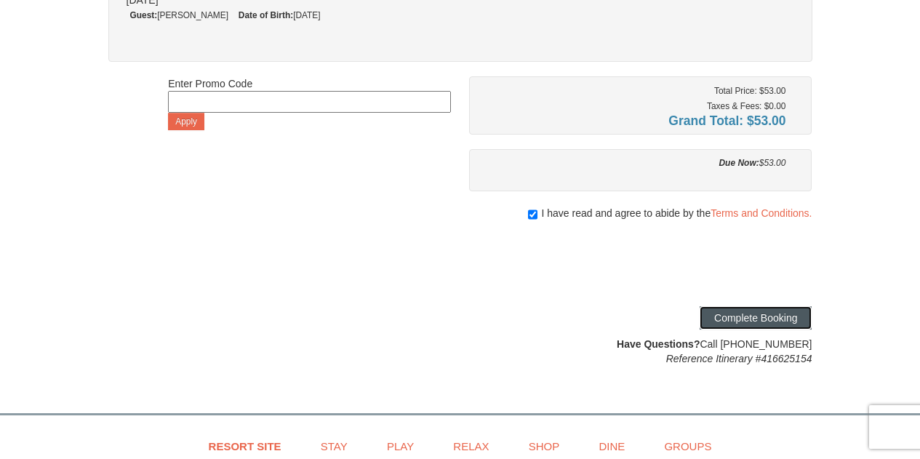
click at [724, 308] on button "Complete Booking" at bounding box center [755, 317] width 112 height 23
